Goal: Transaction & Acquisition: Purchase product/service

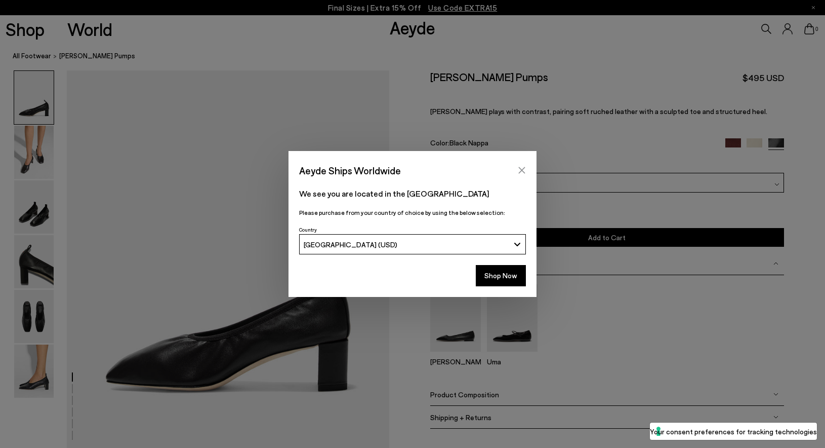
click at [527, 166] on button "Close" at bounding box center [522, 170] width 15 height 15
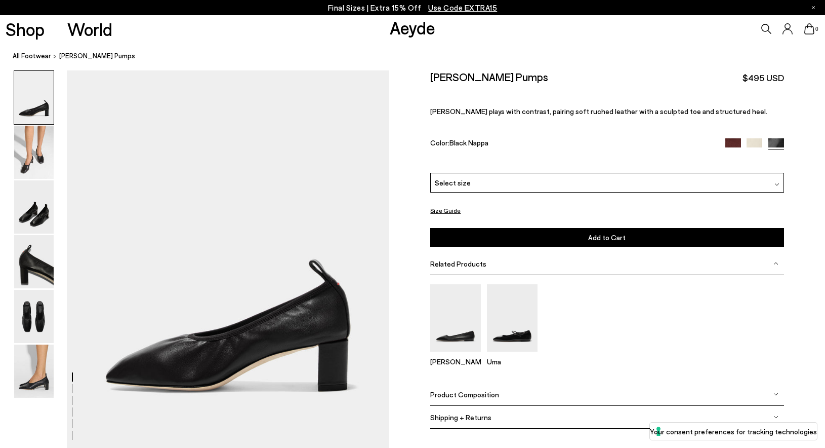
click at [467, 173] on div "Select size" at bounding box center [606, 183] width 353 height 20
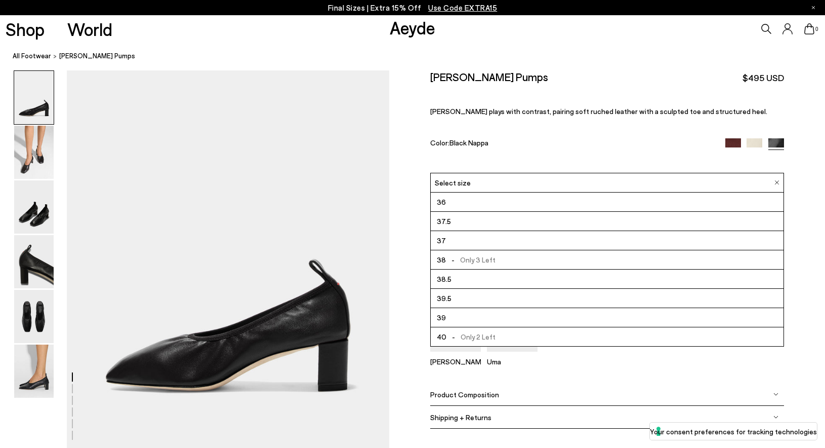
click at [403, 115] on div "Size Guide Shoes Belt Our shoes come in European sizing. The easiest way to mea…" at bounding box center [607, 255] width 436 height 371
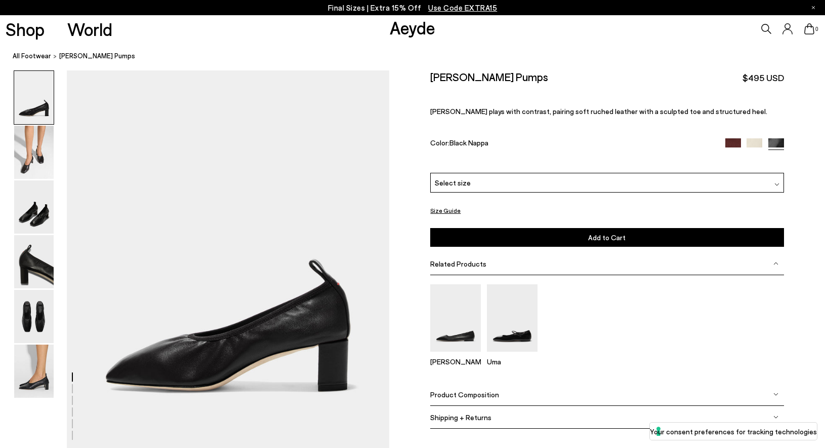
click at [733, 117] on div "Narissa Ruched Pumps $495 USD Narrissa plays with contrast, pairing soft ruched…" at bounding box center [606, 121] width 353 height 102
click at [734, 138] on img at bounding box center [734, 146] width 16 height 16
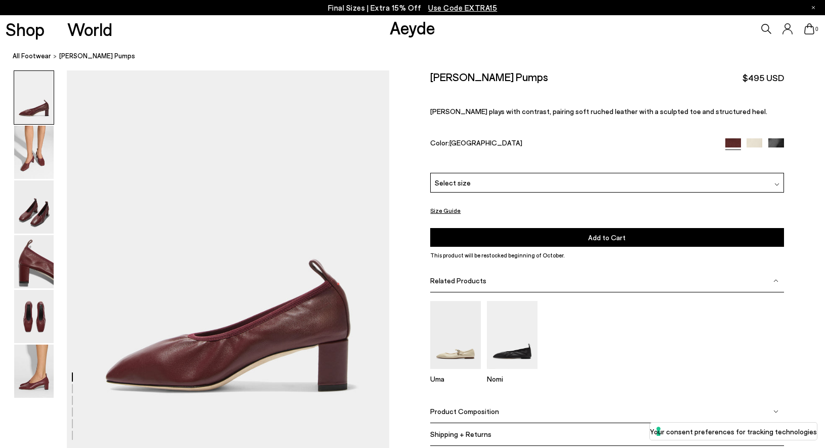
click at [756, 138] on img at bounding box center [755, 146] width 16 height 16
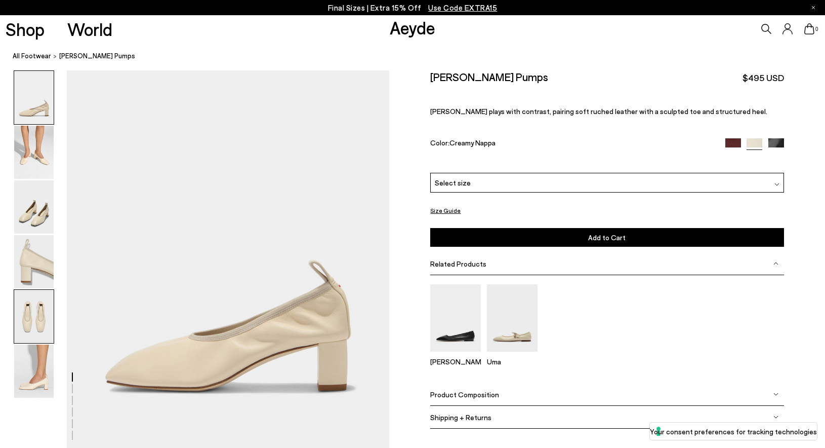
click at [31, 302] on img at bounding box center [34, 316] width 40 height 53
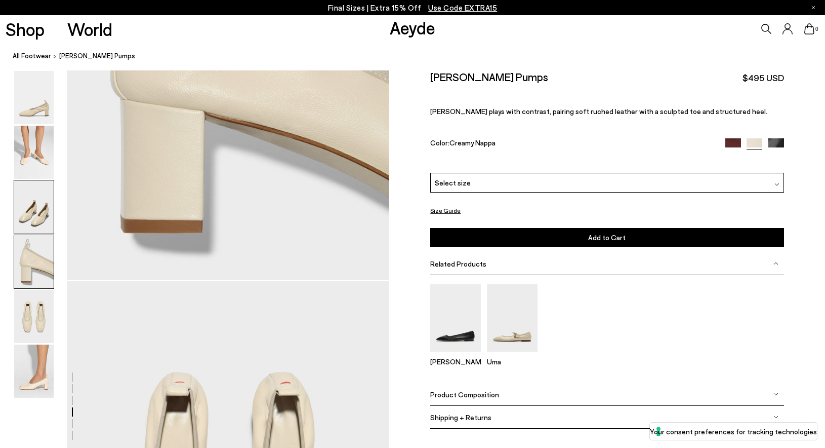
click at [34, 231] on img at bounding box center [34, 206] width 40 height 53
